Goal: Task Accomplishment & Management: Manage account settings

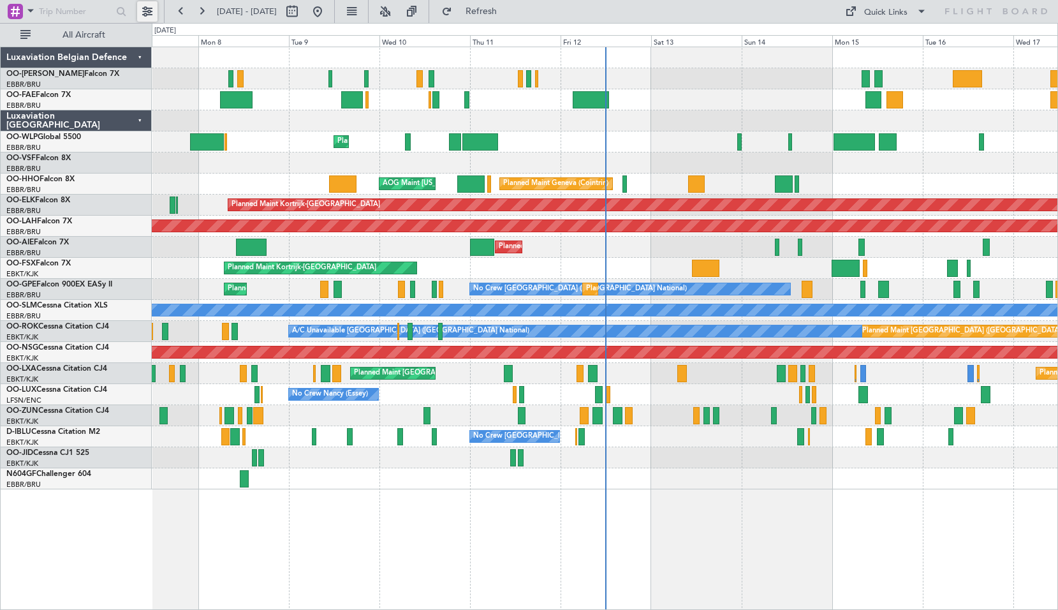
click at [148, 10] on button at bounding box center [147, 11] width 20 height 20
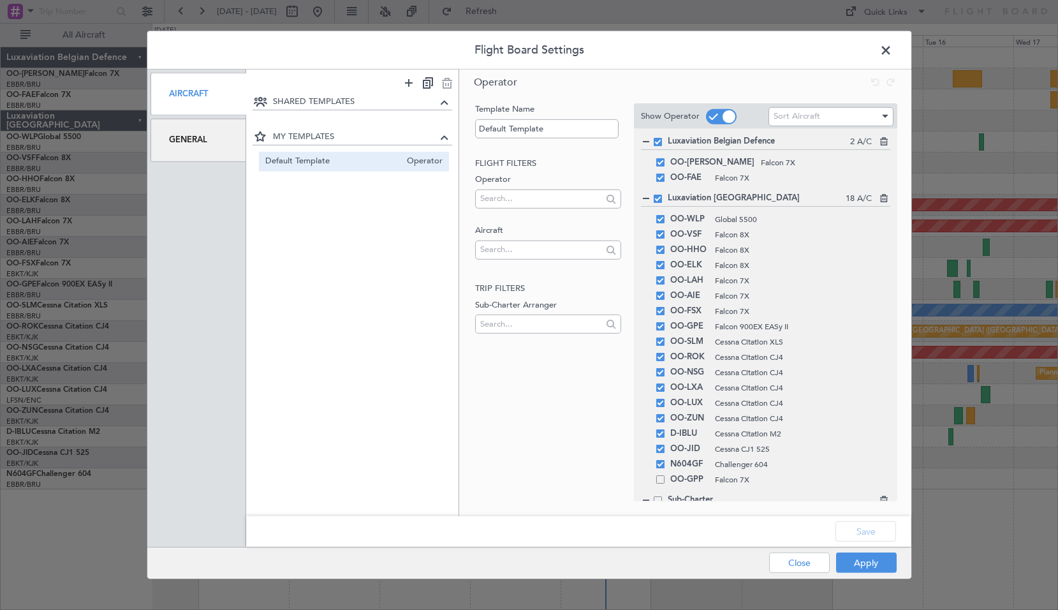
click at [199, 149] on div "General" at bounding box center [199, 140] width 96 height 43
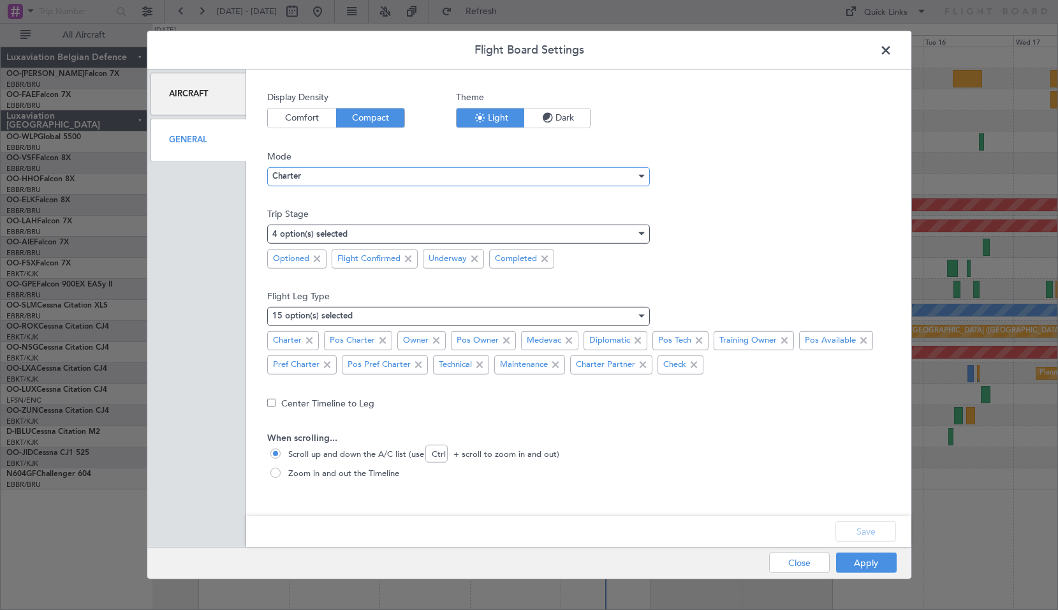
click at [367, 182] on div "Charter" at bounding box center [454, 175] width 364 height 19
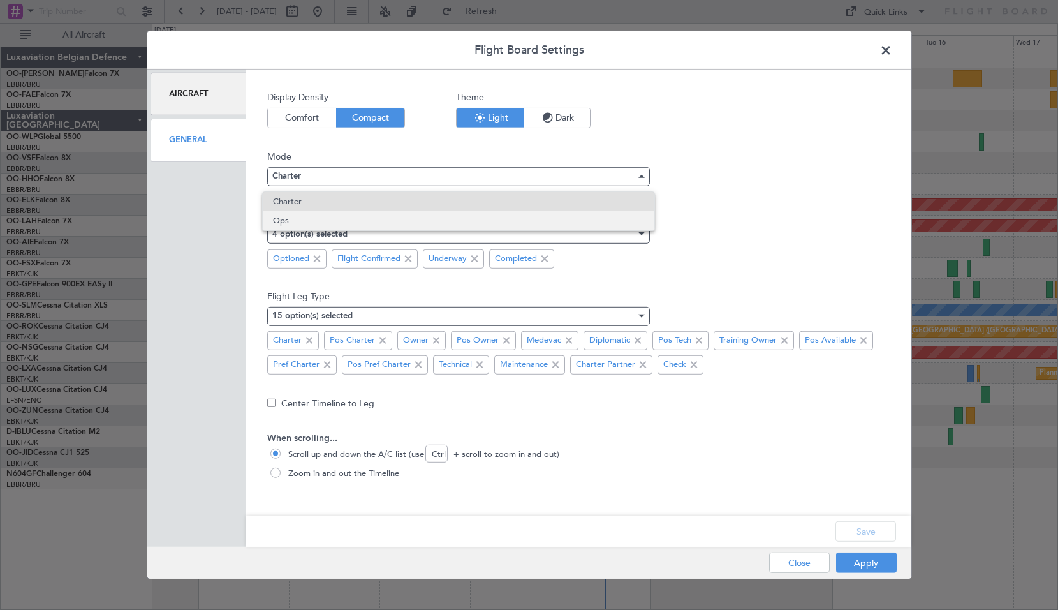
click at [361, 216] on span "Ops" at bounding box center [458, 220] width 371 height 19
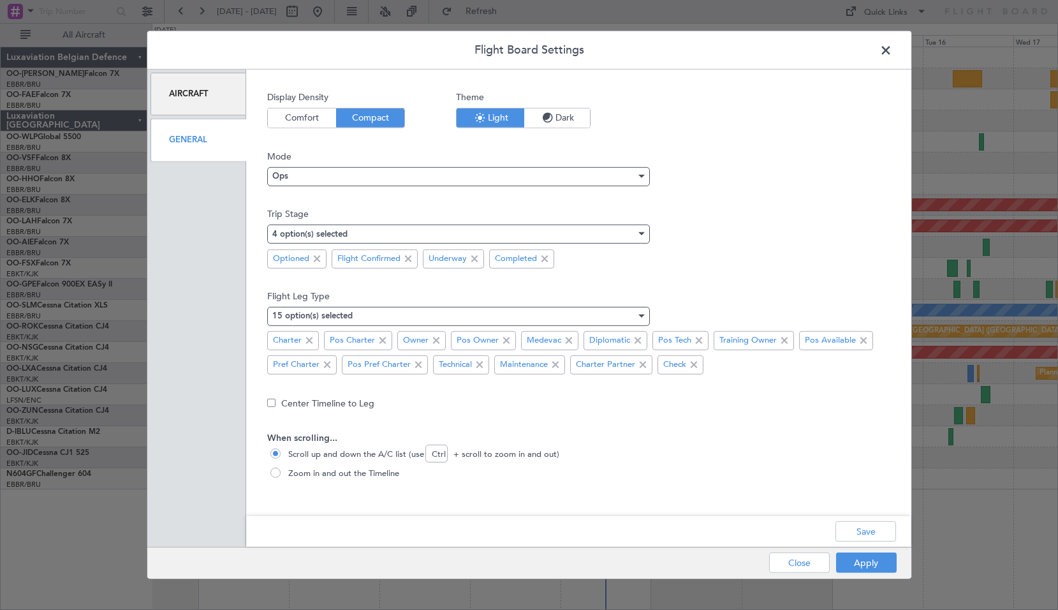
click at [374, 469] on span "Zoom in and out the Timeline" at bounding box center [341, 474] width 116 height 13
click at [283, 469] on input "Zoom in and out the Timeline" at bounding box center [276, 474] width 13 height 13
radio input "true"
click at [868, 529] on button "Save" at bounding box center [866, 531] width 61 height 20
click at [861, 559] on button "Apply" at bounding box center [866, 562] width 61 height 20
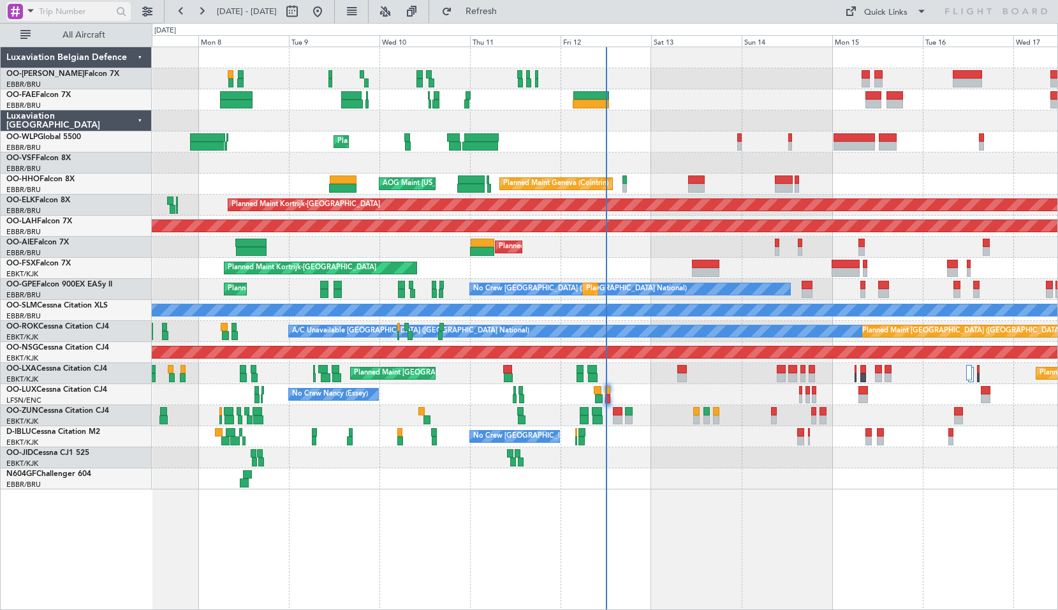
click at [29, 14] on span at bounding box center [30, 11] width 15 height 16
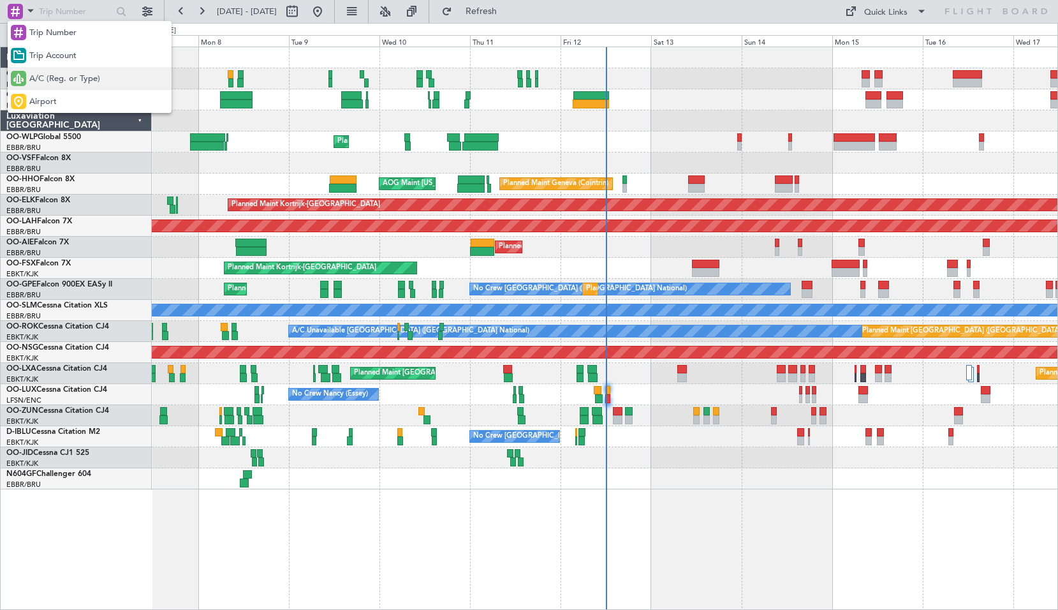
click at [71, 73] on span "A/C (Reg. or Type)" at bounding box center [64, 79] width 71 height 13
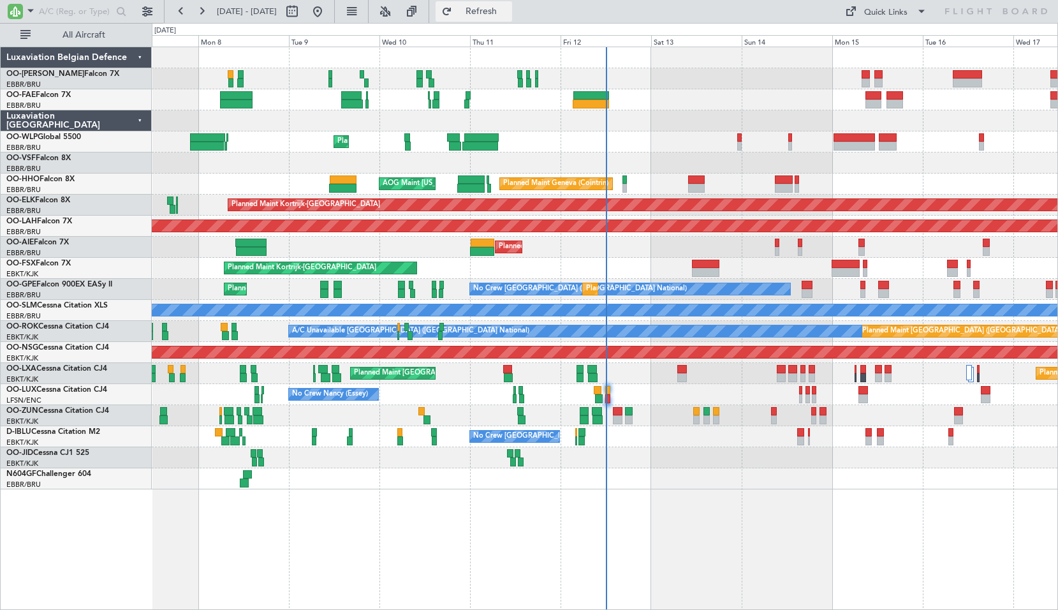
click at [488, 4] on button "Refresh" at bounding box center [474, 11] width 77 height 20
click at [75, 6] on input "text" at bounding box center [75, 11] width 73 height 19
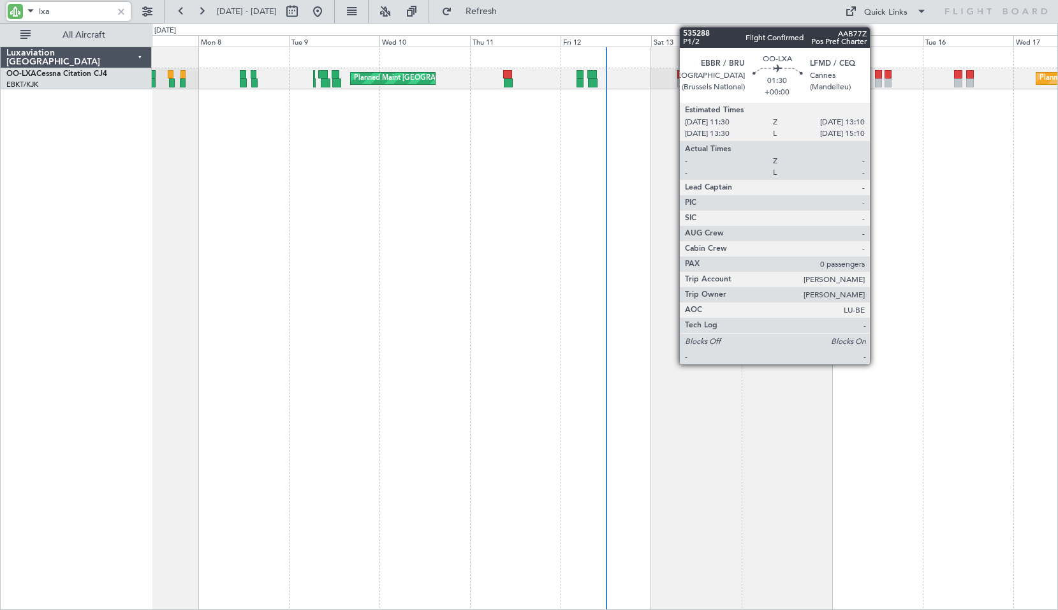
click at [876, 84] on div at bounding box center [878, 82] width 6 height 9
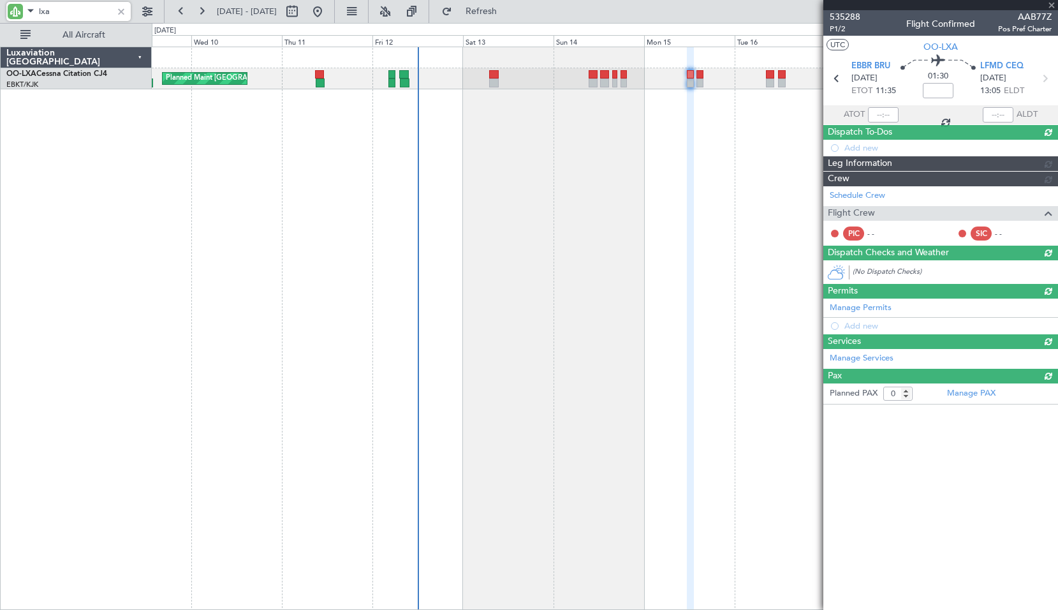
click at [559, 283] on div "Planned Maint [GEOGRAPHIC_DATA] ([GEOGRAPHIC_DATA] National) Planned Maint [GEO…" at bounding box center [605, 328] width 906 height 563
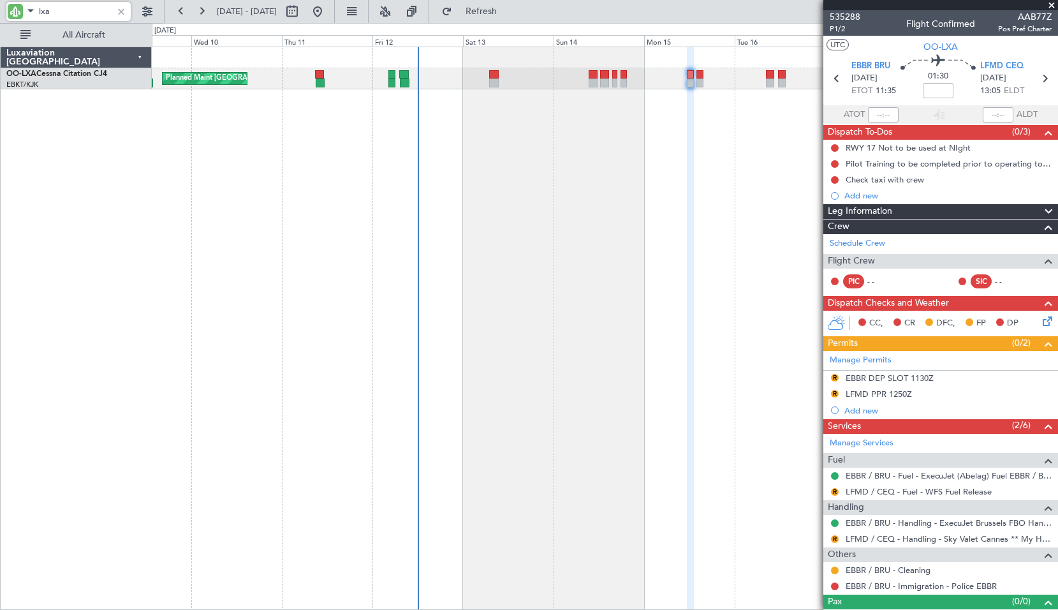
type input "lxa"
click at [1051, 1] on span at bounding box center [1052, 5] width 13 height 11
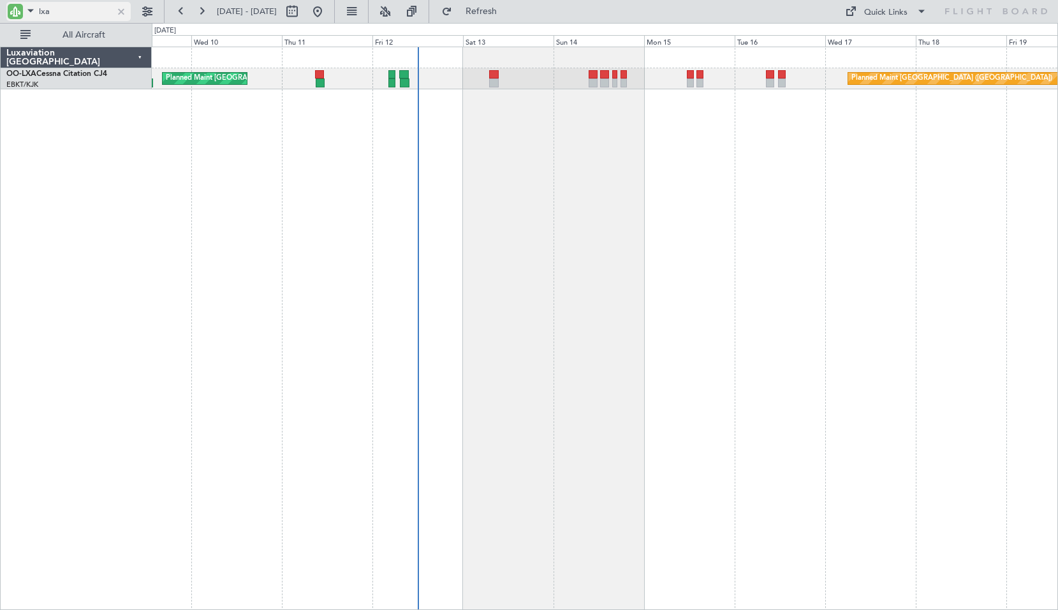
click at [126, 4] on div at bounding box center [121, 11] width 14 height 14
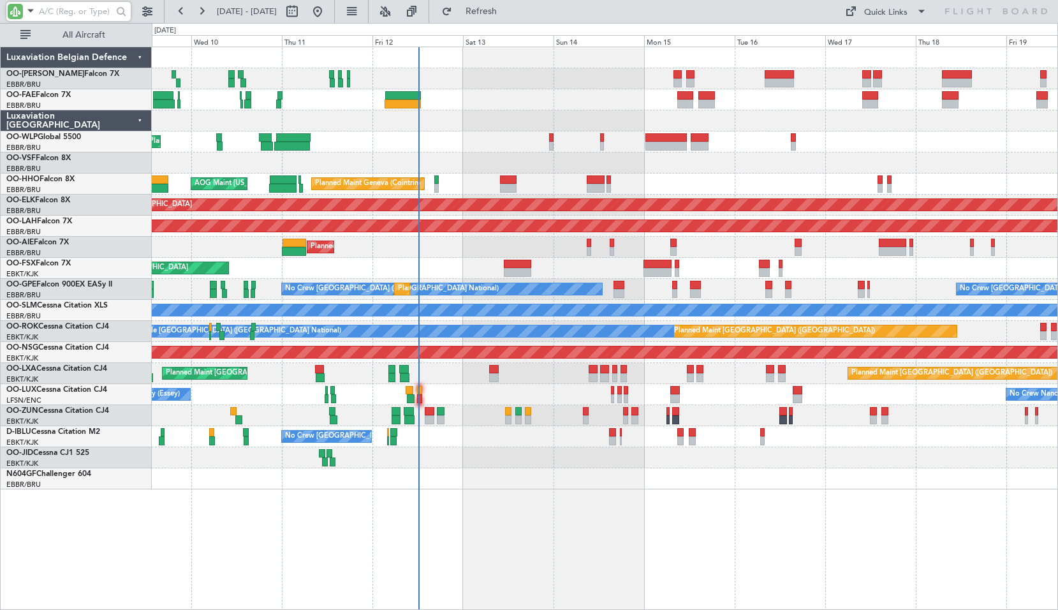
click at [822, 475] on div at bounding box center [605, 478] width 906 height 21
click at [56, 8] on input "text" at bounding box center [75, 11] width 73 height 19
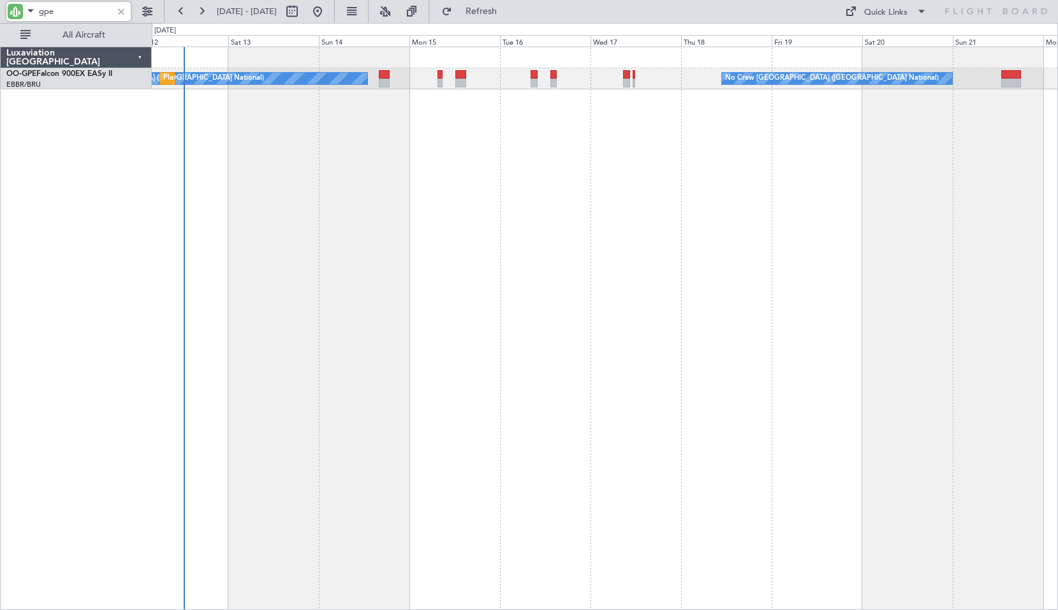
click at [418, 269] on div "No Crew [GEOGRAPHIC_DATA] ([GEOGRAPHIC_DATA] National) No Crew [GEOGRAPHIC_DATA…" at bounding box center [605, 328] width 906 height 563
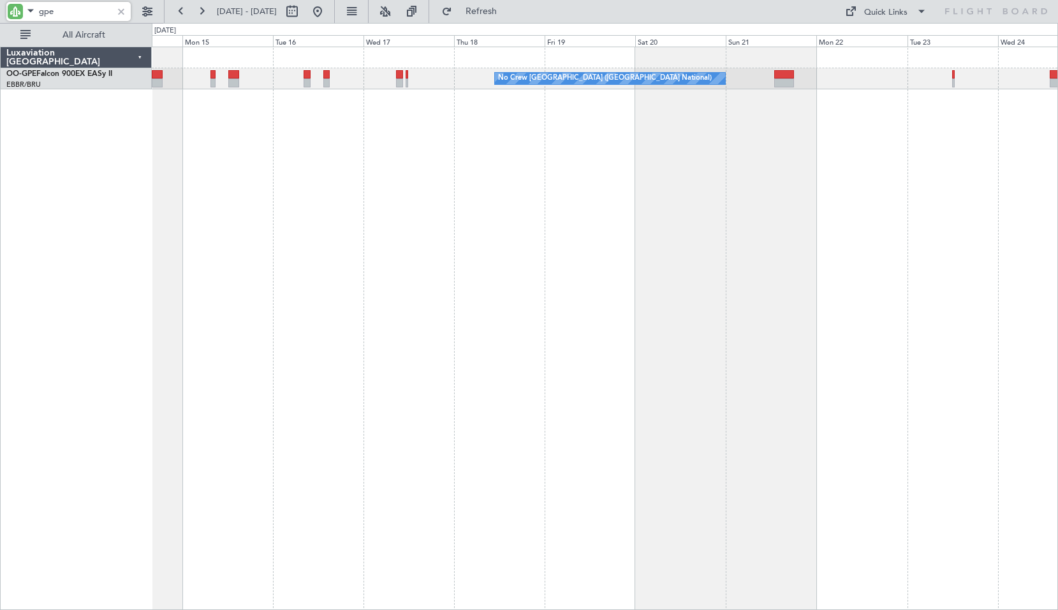
click at [681, 286] on div "No Crew [GEOGRAPHIC_DATA] ([GEOGRAPHIC_DATA] National) Planned Maint [GEOGRAPHI…" at bounding box center [605, 328] width 906 height 563
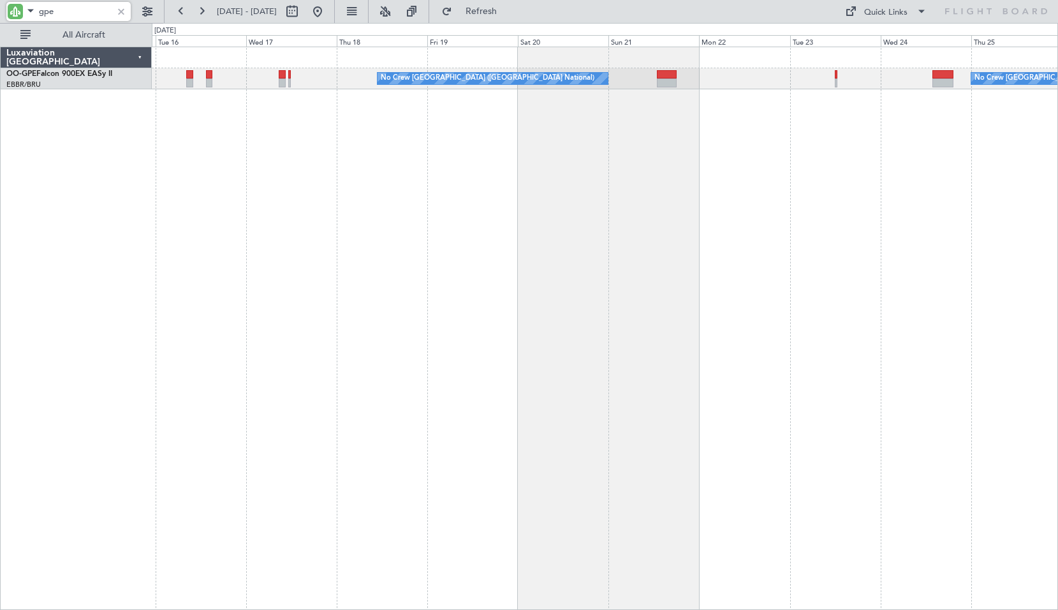
type input "gpe"
click at [124, 9] on div at bounding box center [121, 11] width 14 height 14
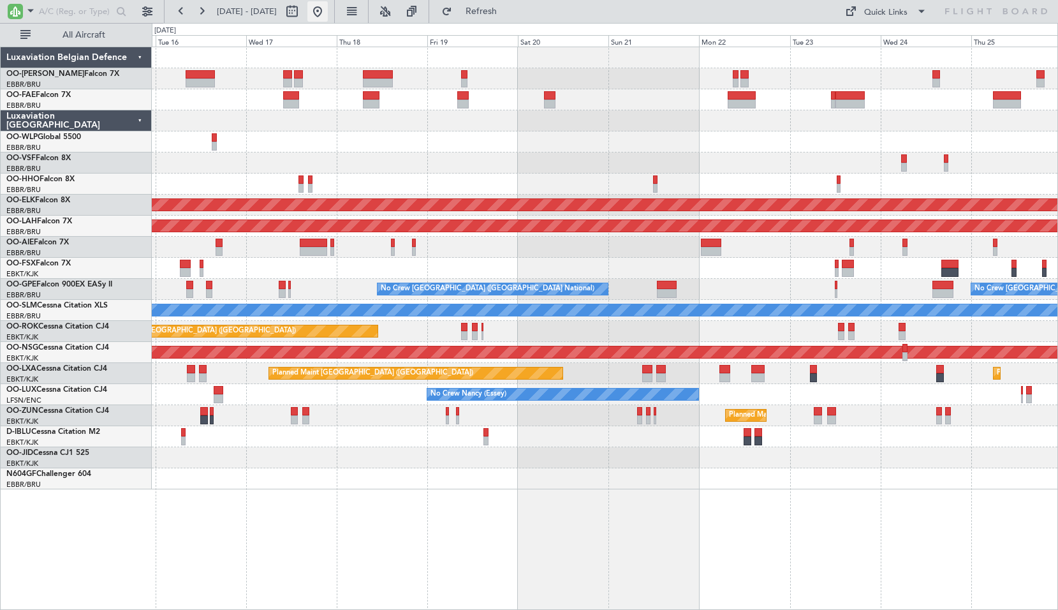
click at [328, 11] on button at bounding box center [317, 11] width 20 height 20
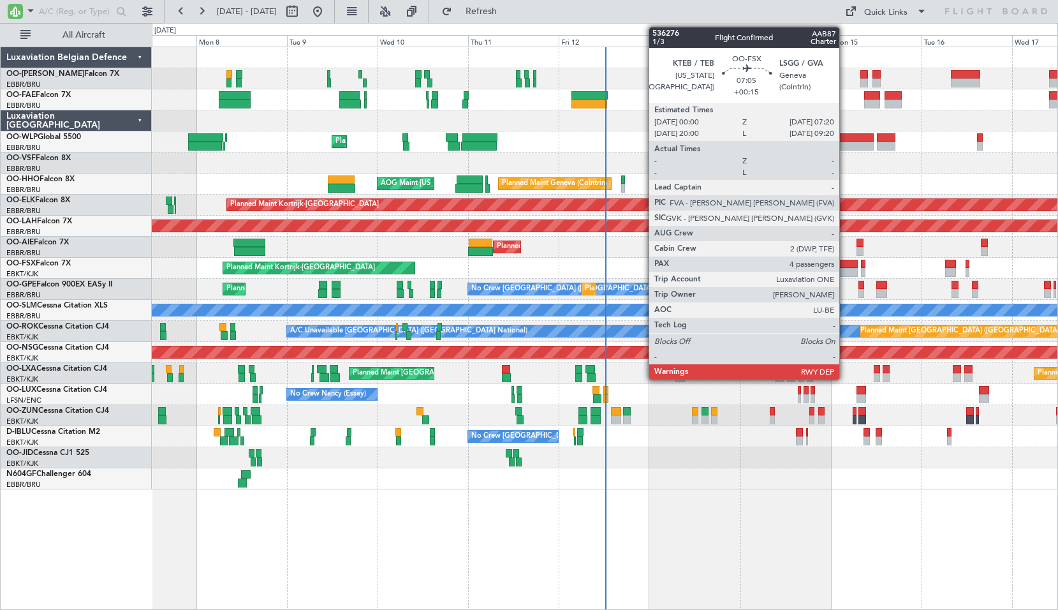
click at [845, 268] on div at bounding box center [845, 272] width 28 height 9
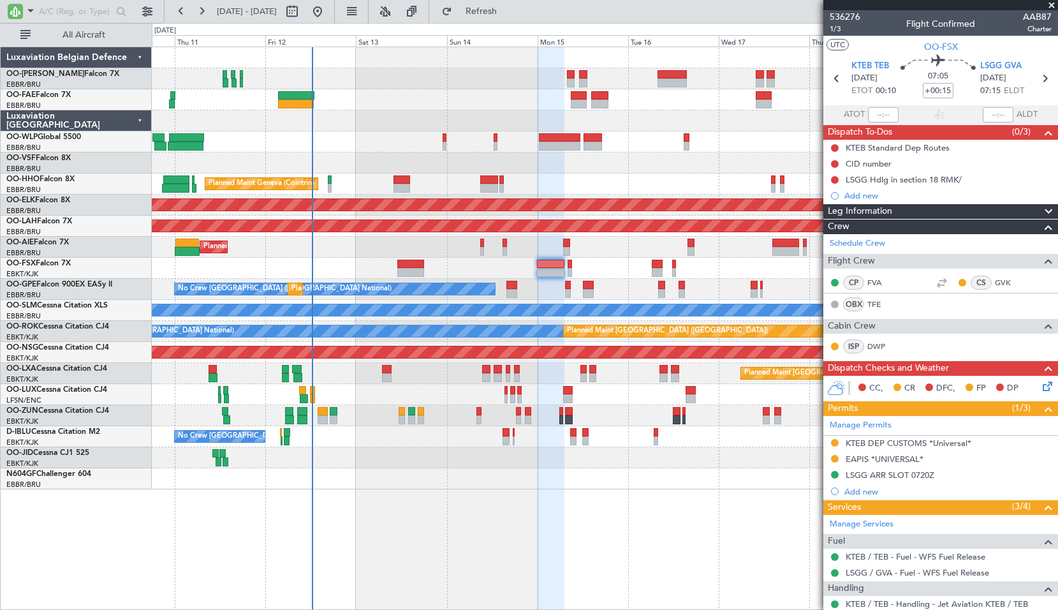
click at [457, 299] on div "Planned Maint Liege Planned Maint Geneva ([GEOGRAPHIC_DATA]) AOG Maint [US_STAT…" at bounding box center [605, 268] width 906 height 442
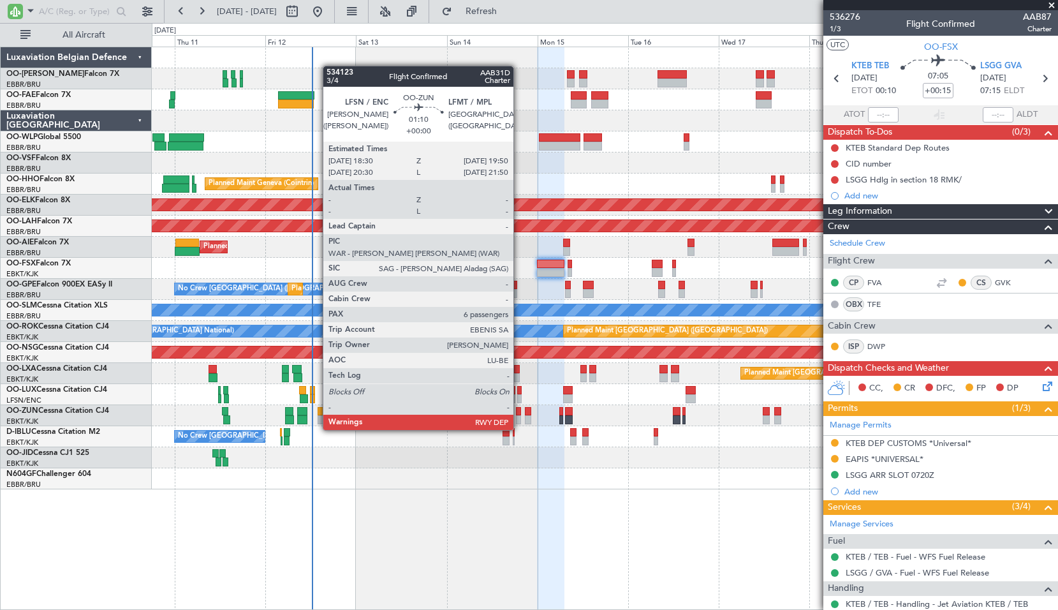
click at [519, 417] on div at bounding box center [518, 419] width 5 height 9
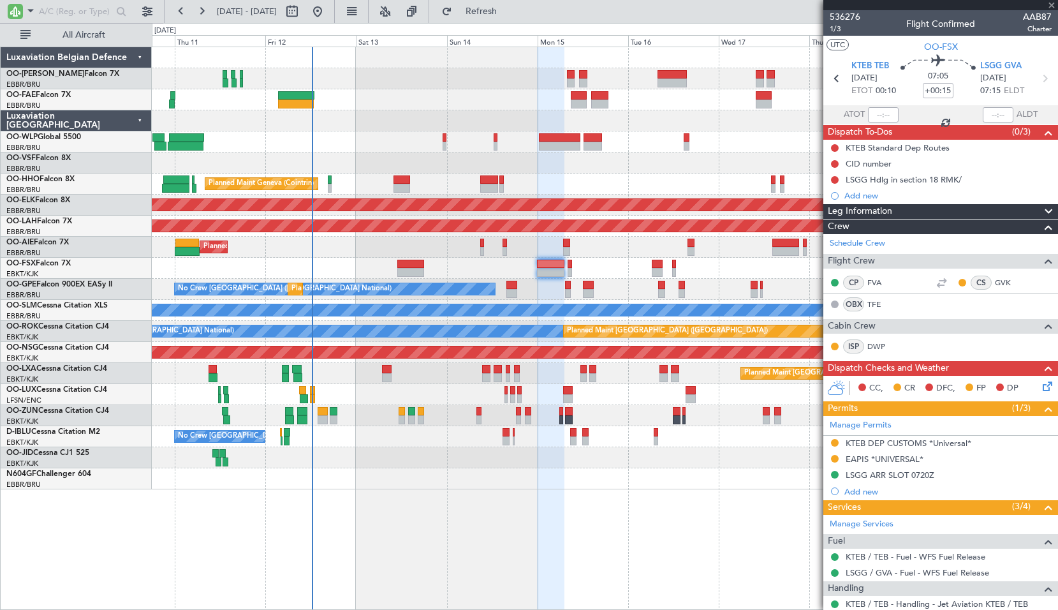
type input "6"
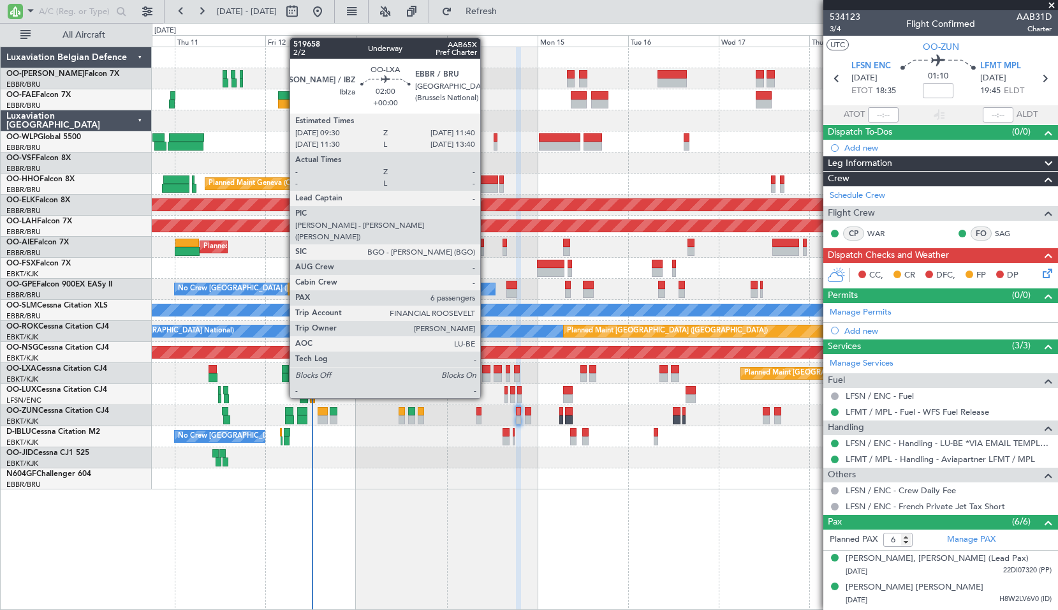
click at [486, 375] on div at bounding box center [486, 377] width 8 height 9
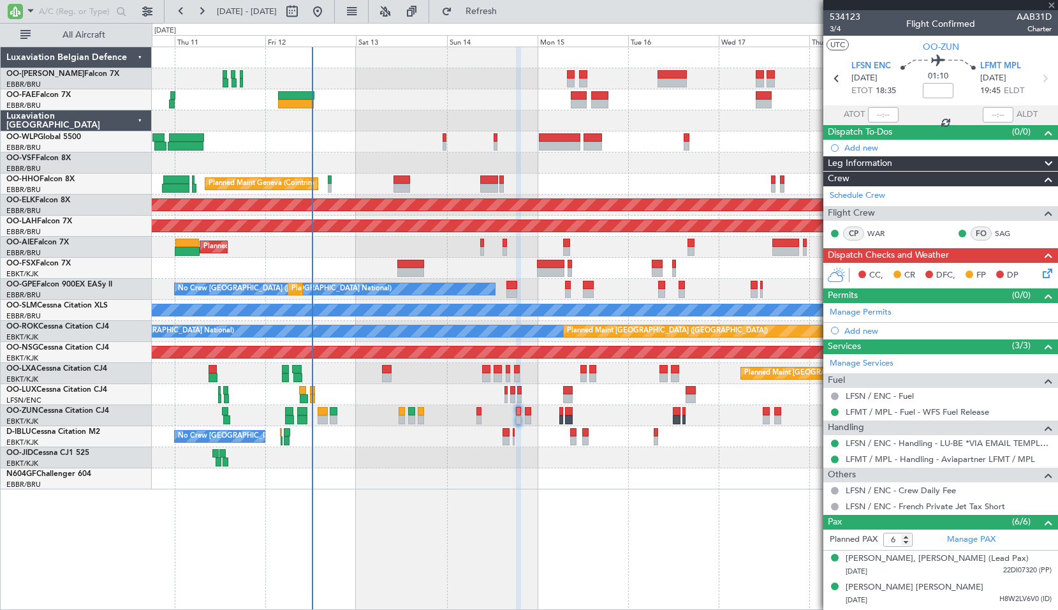
click at [631, 481] on div at bounding box center [605, 478] width 906 height 21
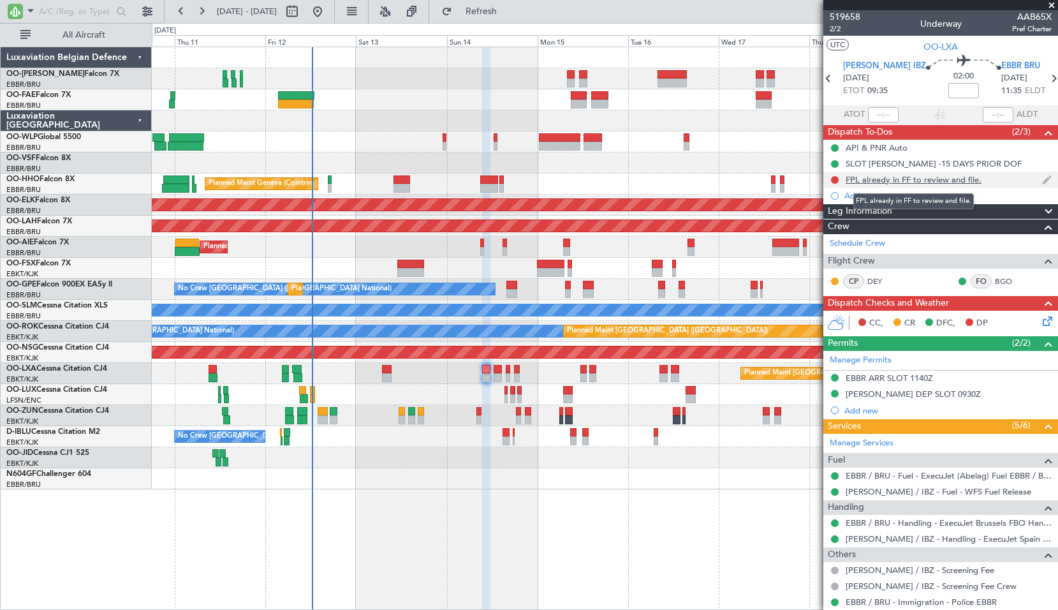
click at [935, 180] on div "FPL already in FF to review and file." at bounding box center [914, 179] width 136 height 11
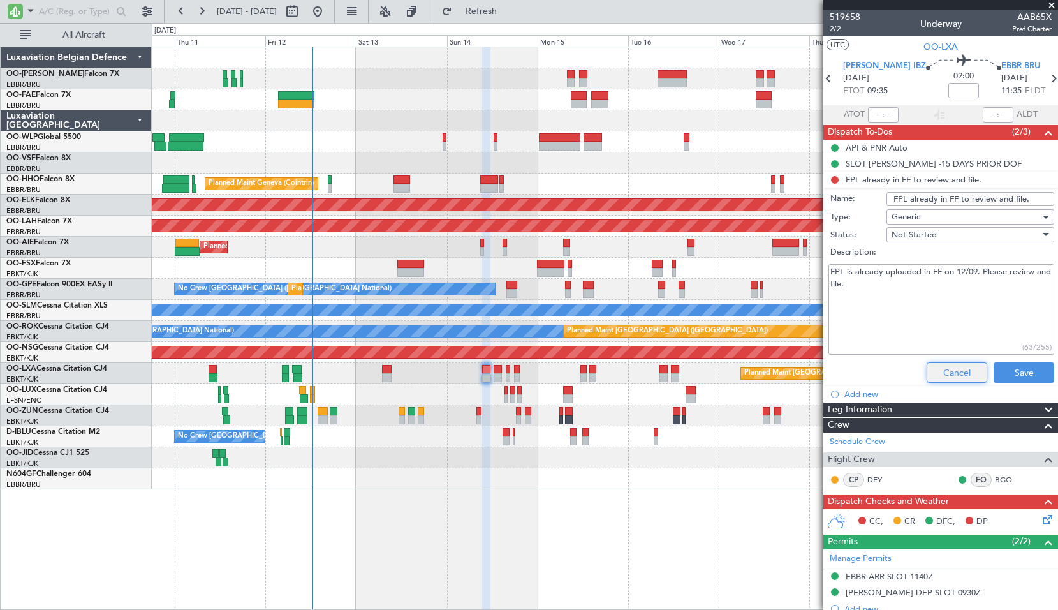
click at [957, 367] on button "Cancel" at bounding box center [957, 372] width 61 height 20
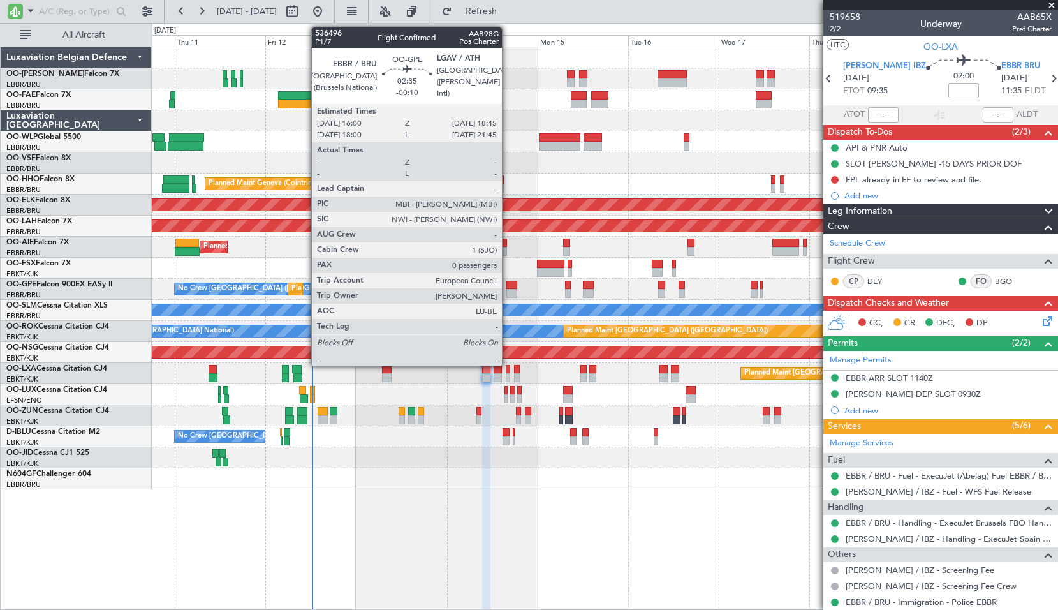
click at [508, 290] on div at bounding box center [511, 293] width 11 height 9
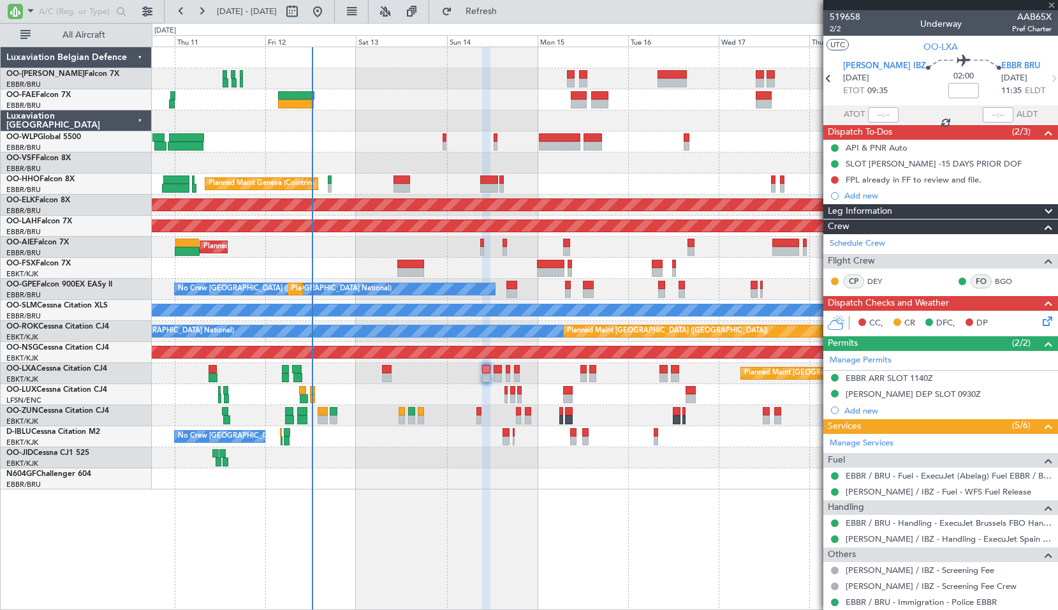
type input "-00:10"
type input "0"
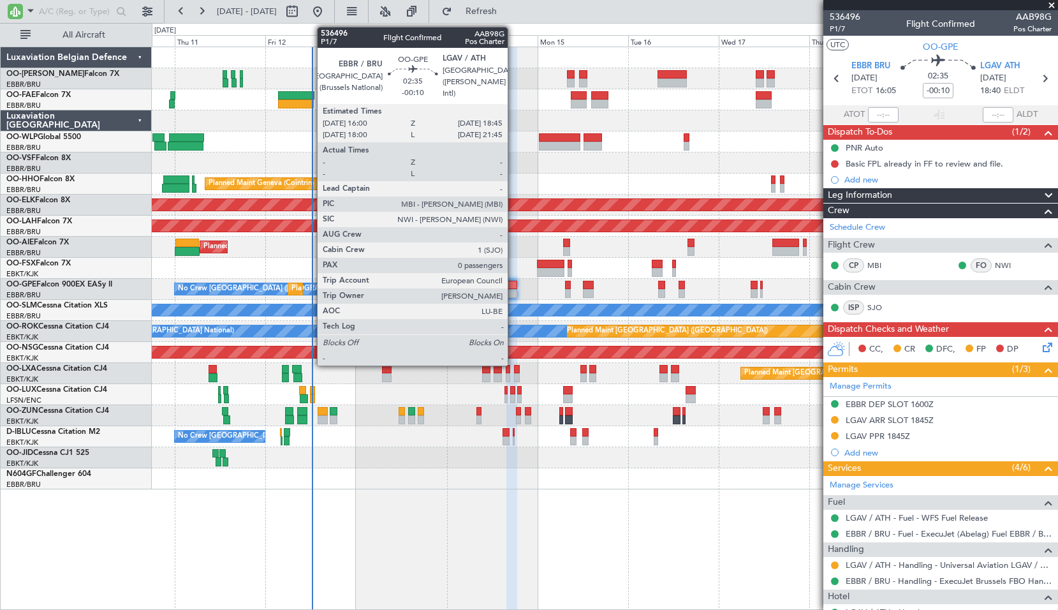
click at [514, 290] on div at bounding box center [511, 293] width 11 height 9
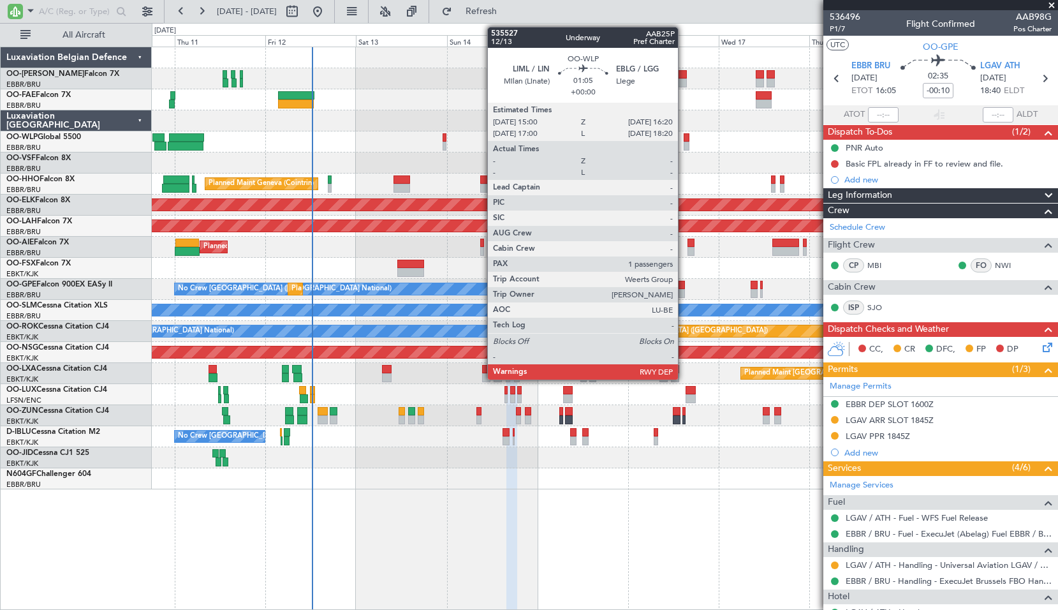
click at [684, 143] on div at bounding box center [686, 146] width 5 height 9
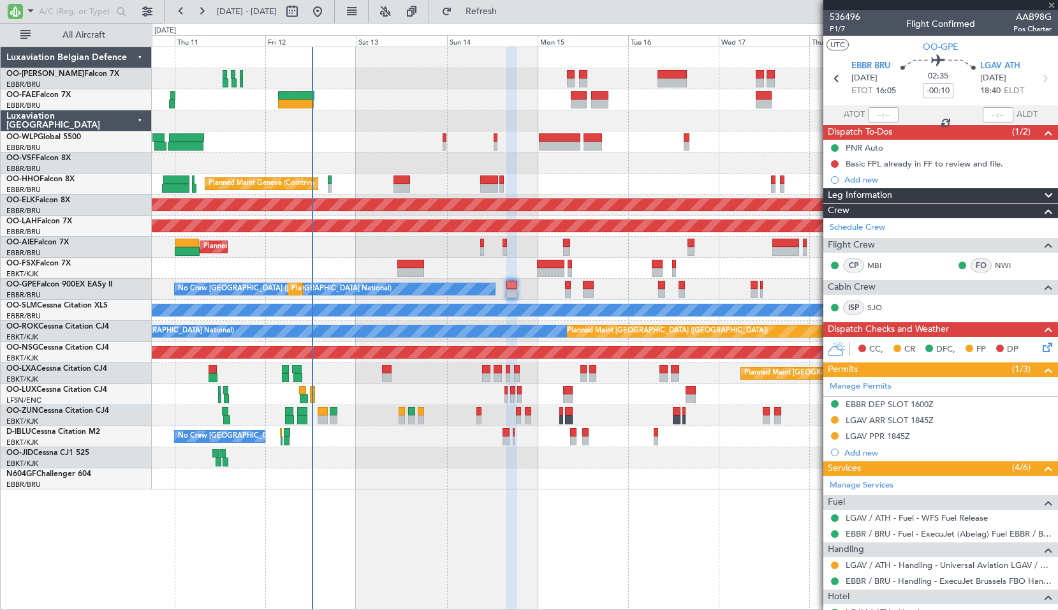
click at [681, 163] on div at bounding box center [605, 162] width 906 height 21
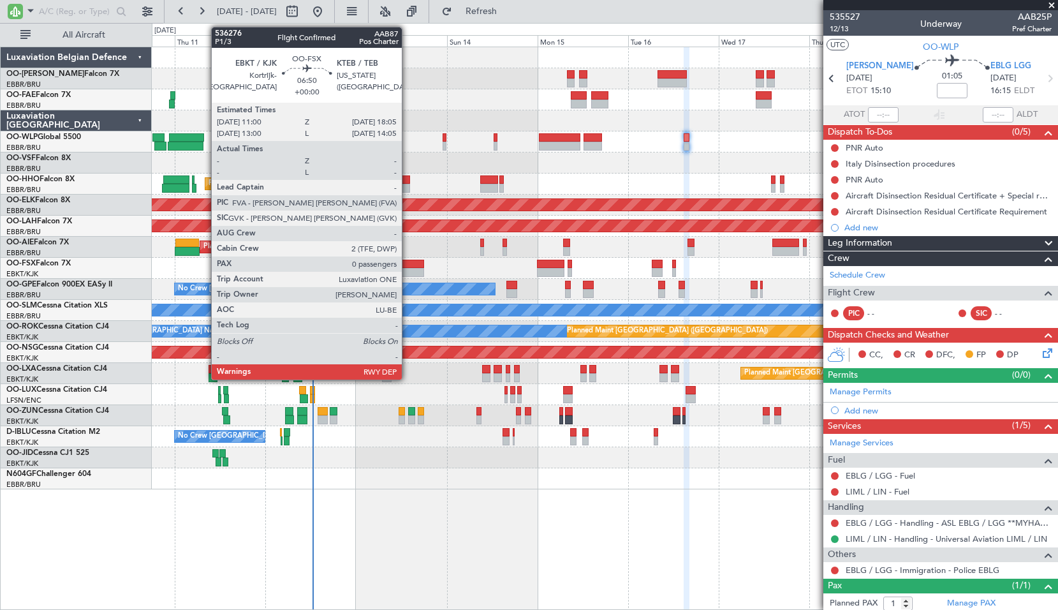
click at [408, 269] on div at bounding box center [410, 272] width 27 height 9
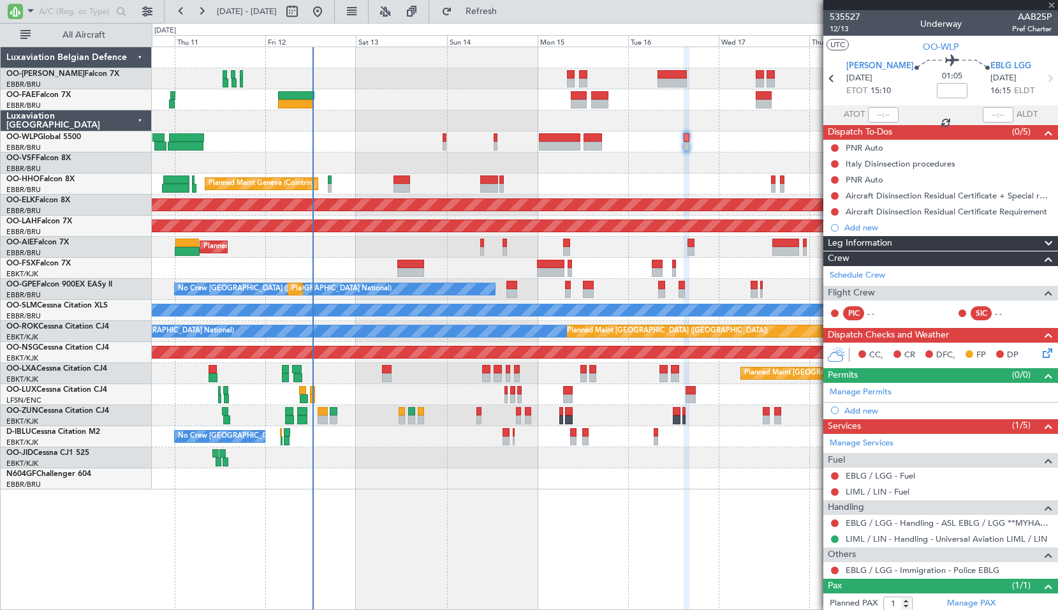
type input "0"
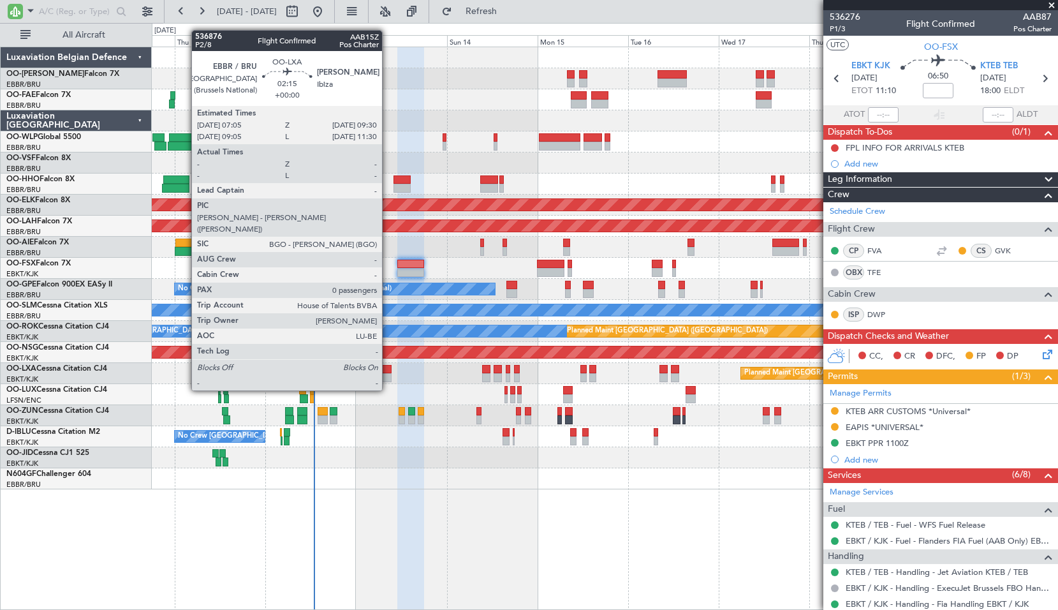
click at [388, 367] on div at bounding box center [387, 369] width 10 height 9
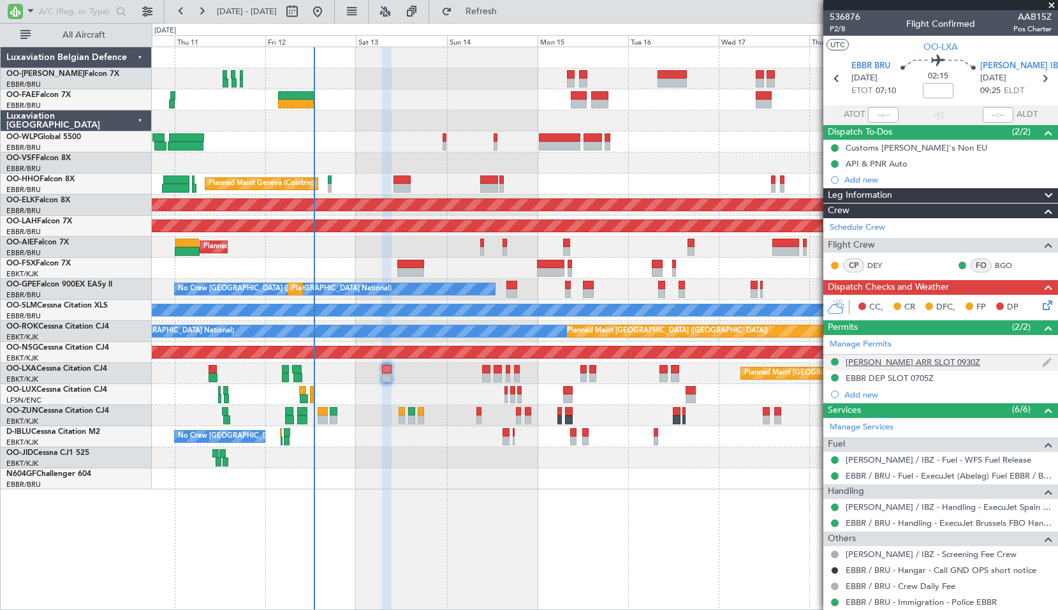
click at [873, 362] on div "[PERSON_NAME] ARR SLOT 0930Z" at bounding box center [913, 362] width 135 height 11
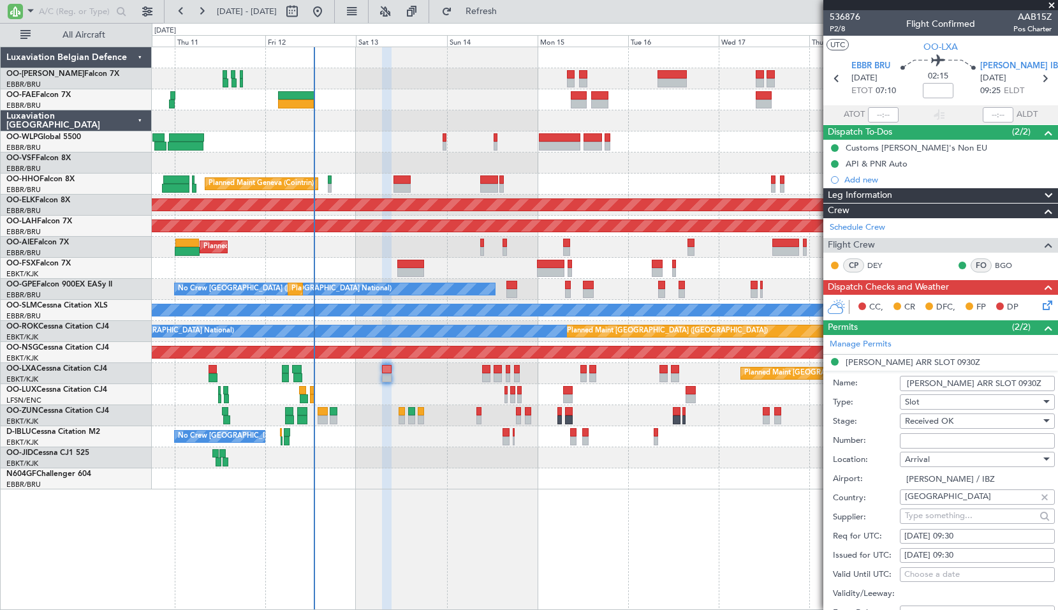
click at [947, 440] on input "Number:" at bounding box center [977, 440] width 155 height 15
type input "Approved"
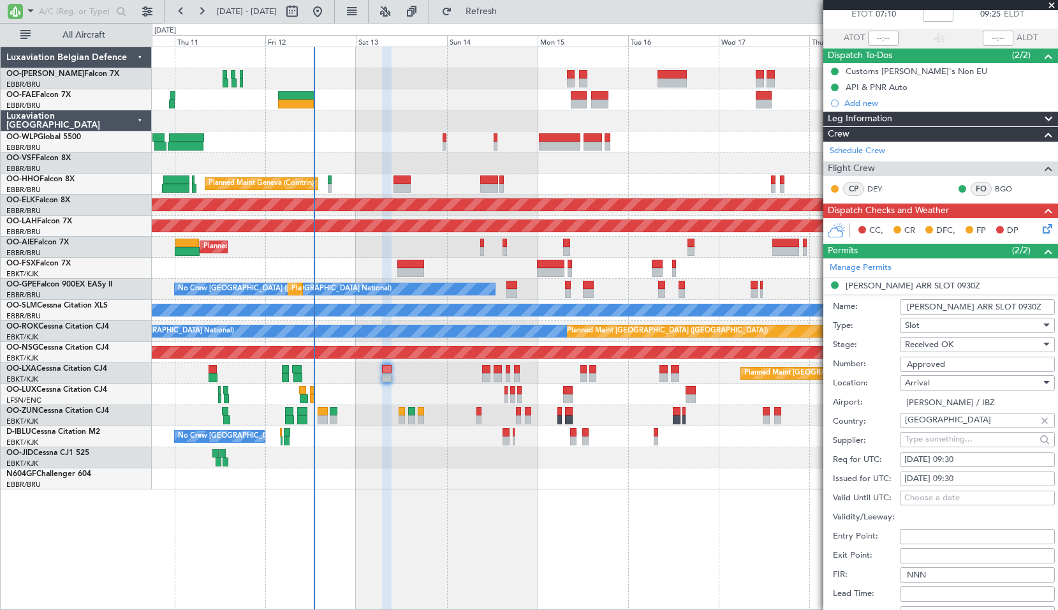
scroll to position [191, 0]
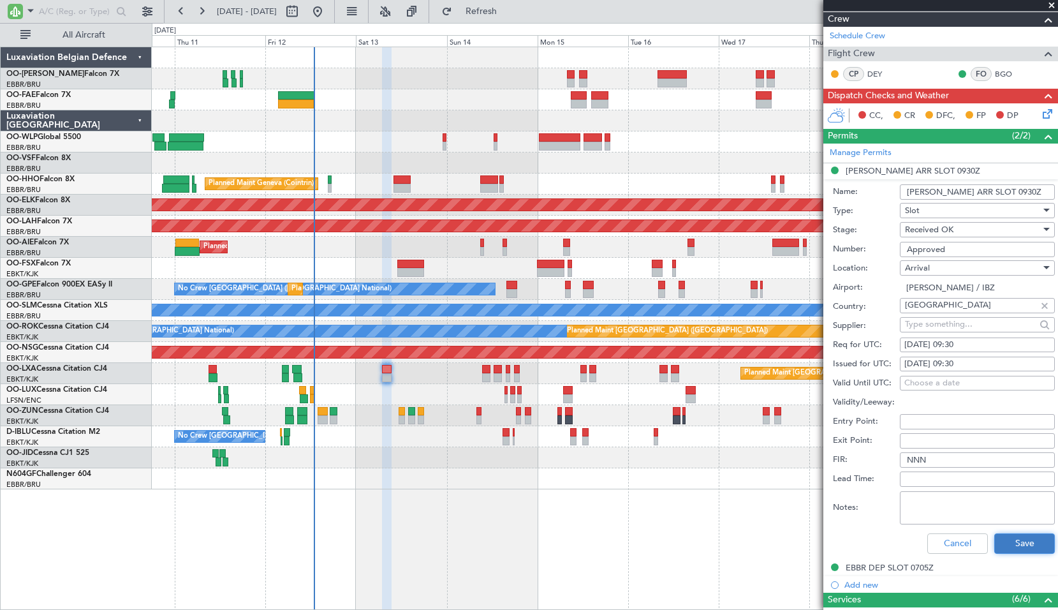
click at [1010, 545] on button "Save" at bounding box center [1024, 543] width 61 height 20
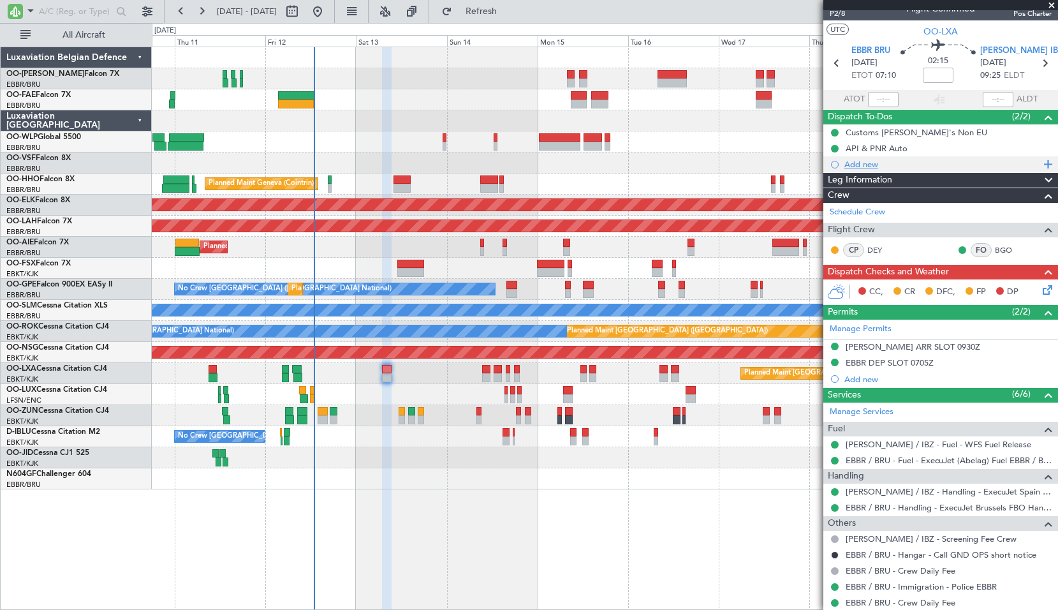
scroll to position [0, 0]
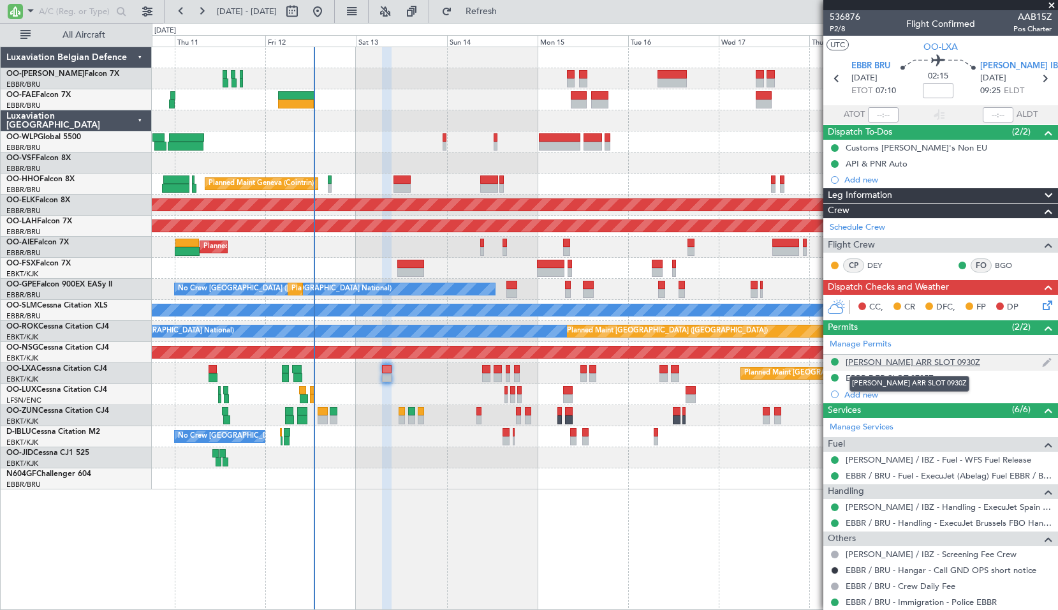
click at [903, 359] on div "[PERSON_NAME] ARR SLOT 0930Z" at bounding box center [913, 362] width 135 height 11
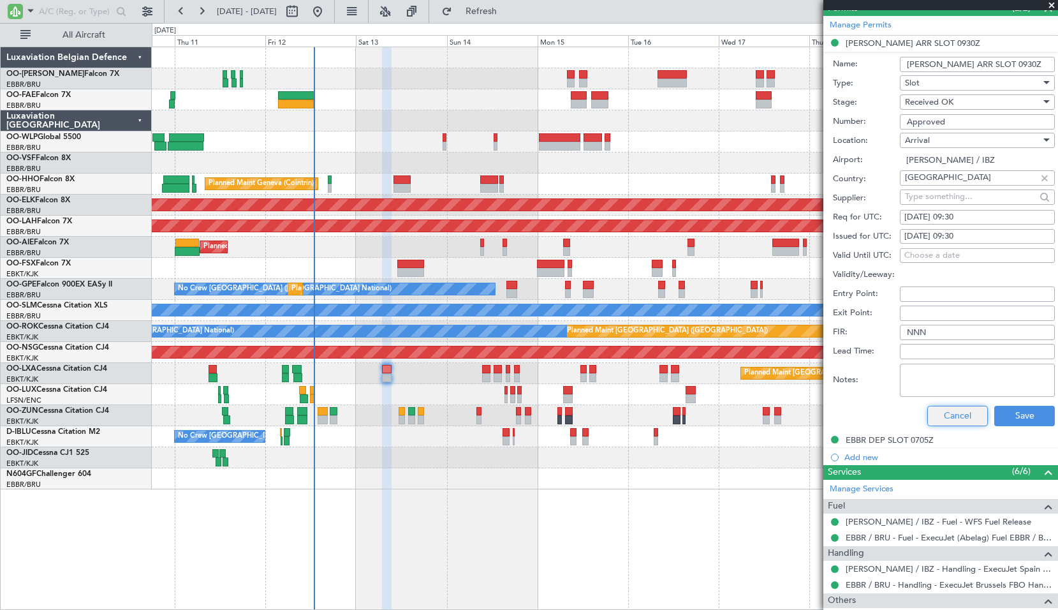
click at [964, 418] on button "Cancel" at bounding box center [957, 416] width 61 height 20
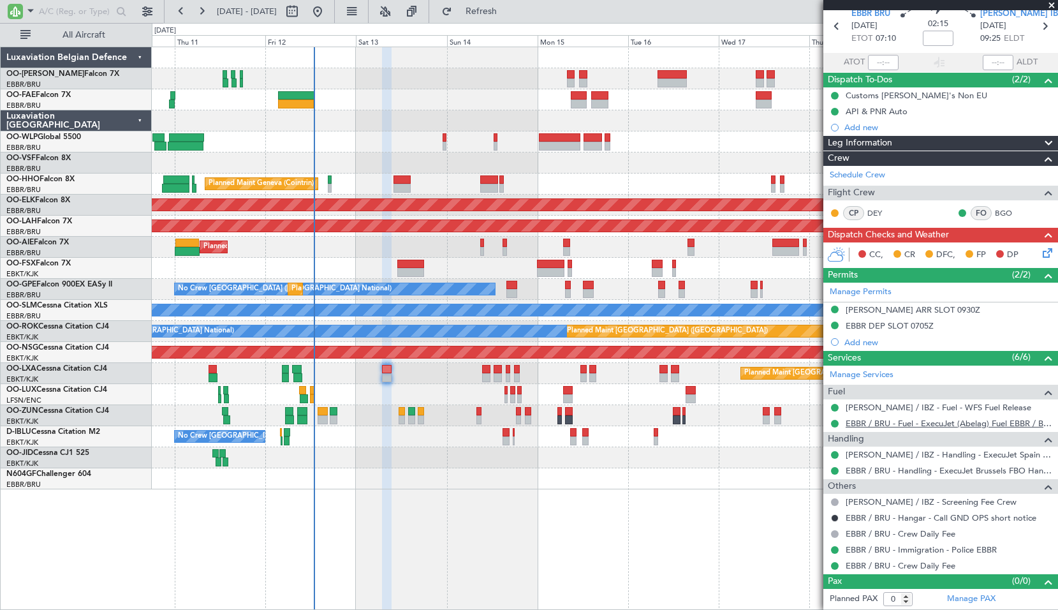
scroll to position [52, 0]
